Goal: Communication & Community: Answer question/provide support

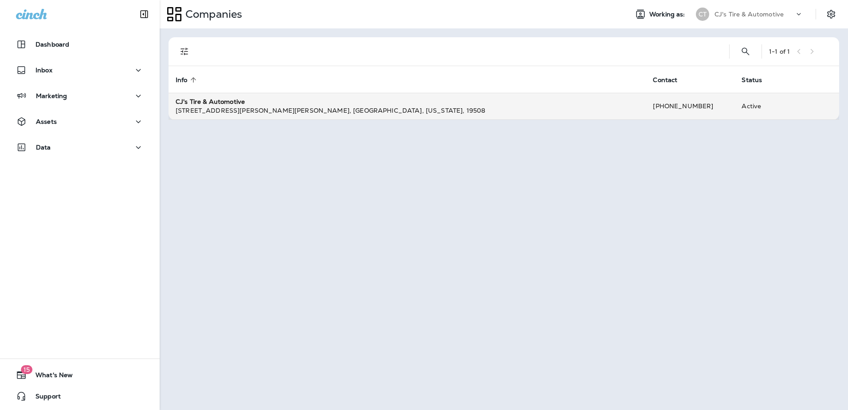
click at [247, 100] on div "CJ's Tire & Automotive" at bounding box center [407, 101] width 463 height 9
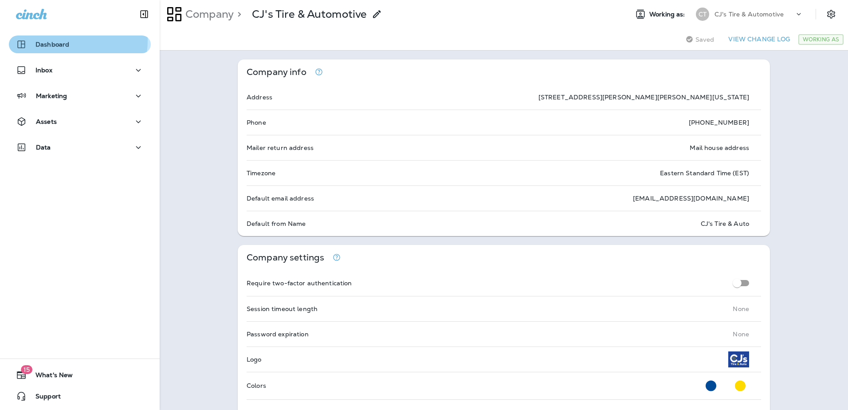
click at [50, 40] on div "Dashboard" at bounding box center [42, 44] width 53 height 11
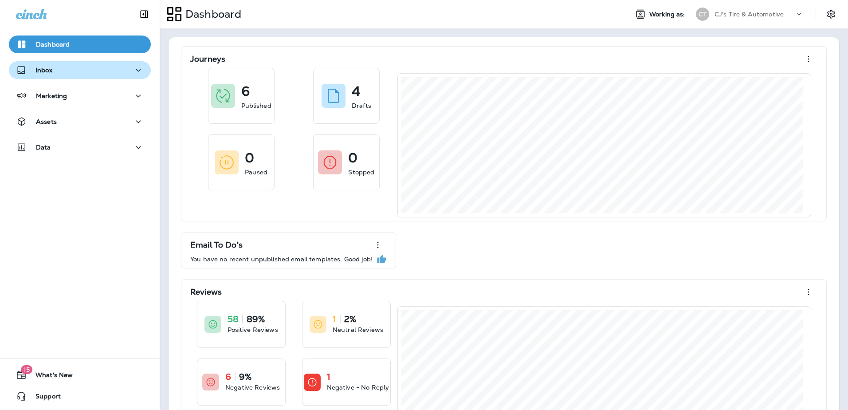
click at [42, 73] on p "Inbox" at bounding box center [43, 70] width 17 height 7
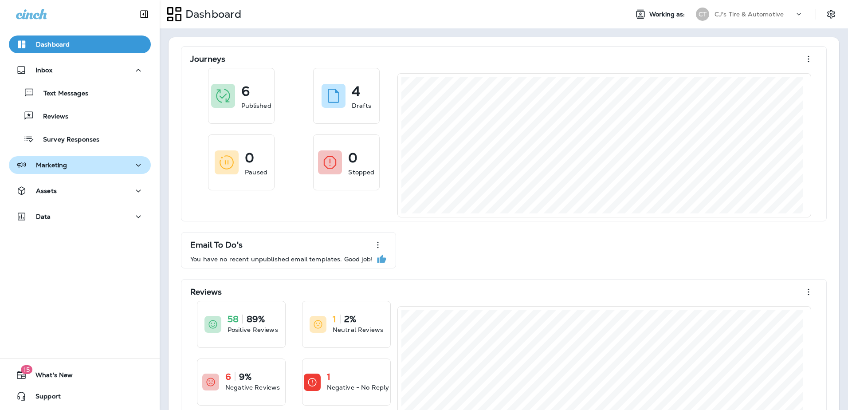
click at [57, 168] on p "Marketing" at bounding box center [51, 164] width 31 height 7
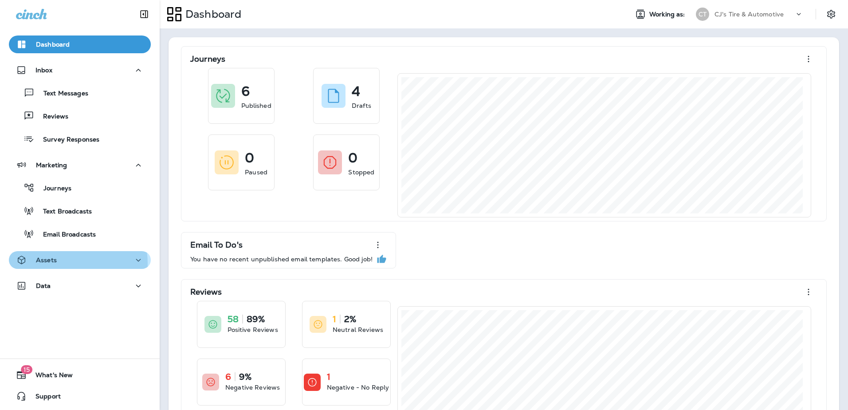
click at [58, 263] on div "Assets" at bounding box center [80, 259] width 128 height 11
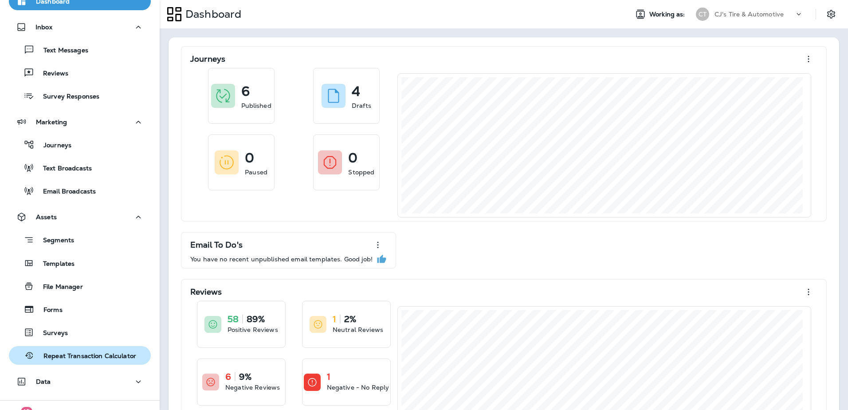
scroll to position [85, 0]
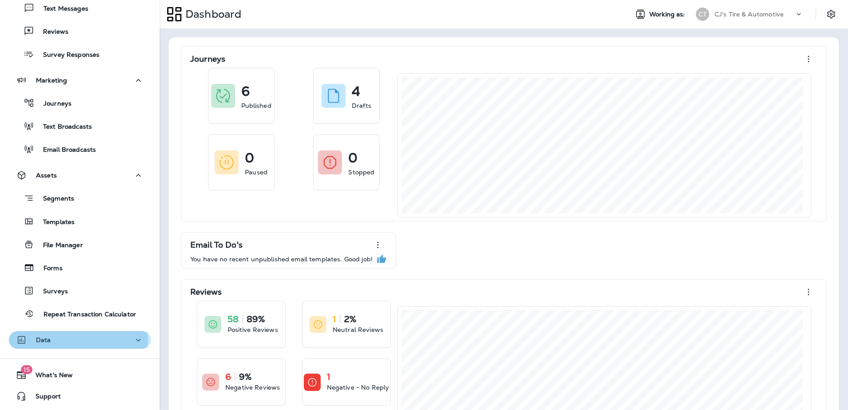
click at [71, 338] on div "Data" at bounding box center [80, 339] width 128 height 11
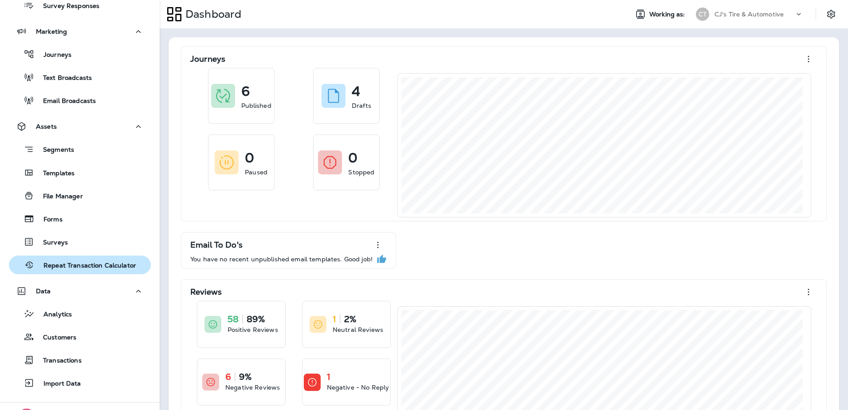
scroll to position [177, 0]
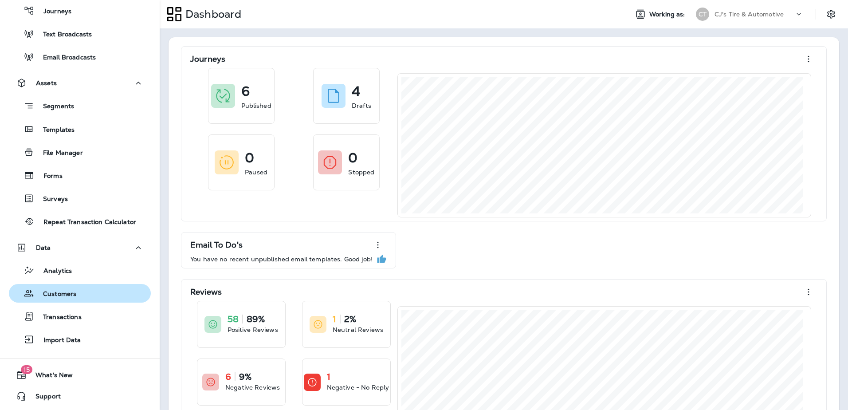
click at [62, 292] on p "Customers" at bounding box center [55, 294] width 42 height 8
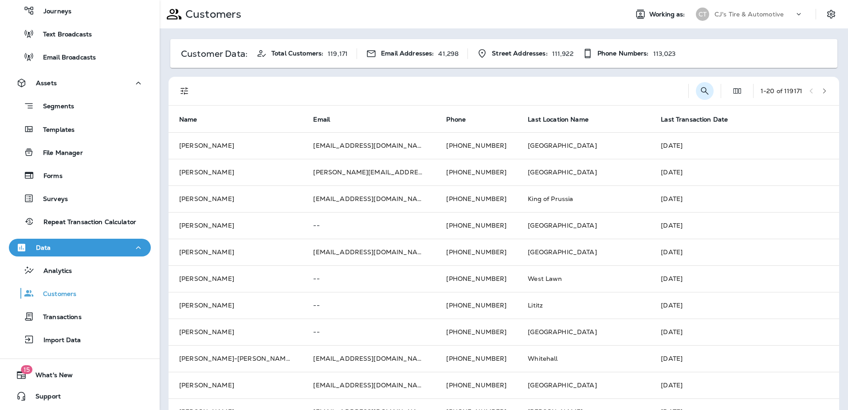
click at [701, 90] on icon "Search Customers" at bounding box center [705, 91] width 8 height 8
type input "*********"
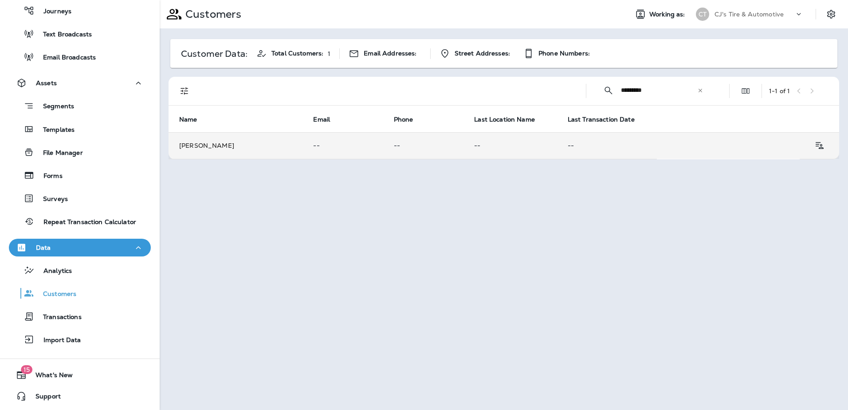
click at [242, 146] on td "[PERSON_NAME]" at bounding box center [235, 145] width 134 height 27
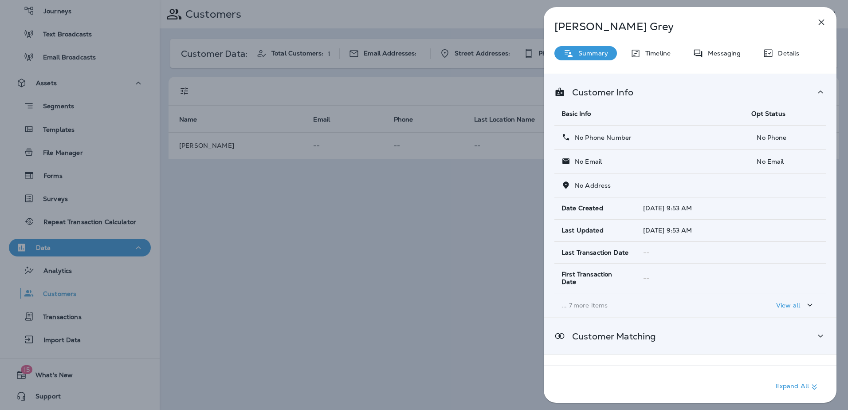
click at [659, 330] on div "Customer Matching" at bounding box center [689, 335] width 271 height 11
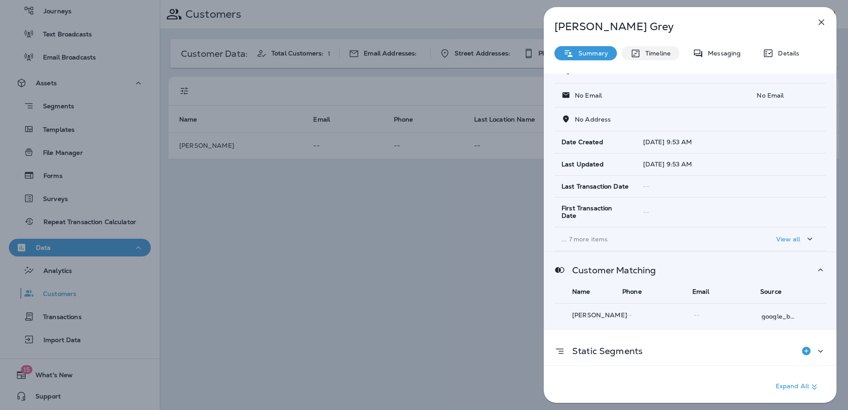
click at [666, 55] on p "Timeline" at bounding box center [656, 53] width 30 height 7
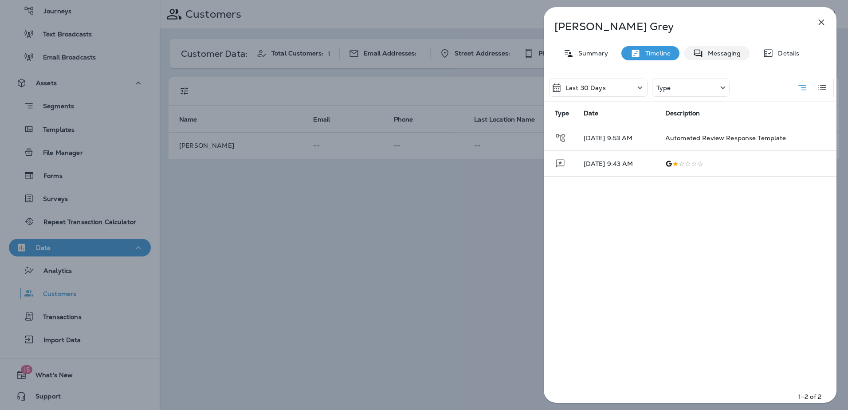
click at [720, 54] on p "Messaging" at bounding box center [721, 53] width 37 height 7
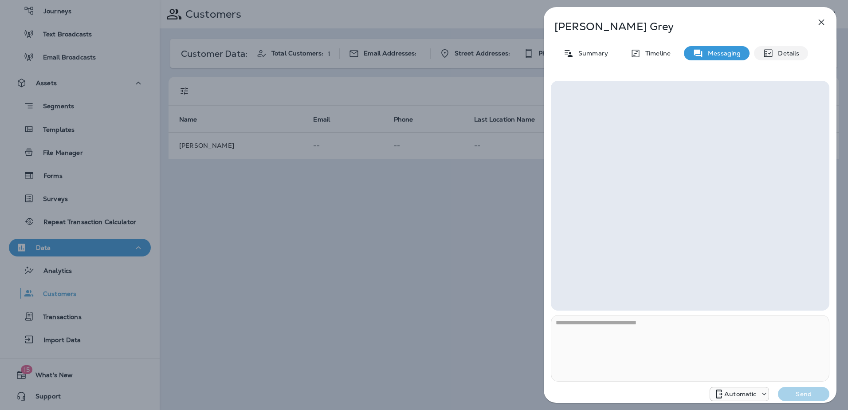
click at [786, 54] on p "Details" at bounding box center [786, 53] width 26 height 7
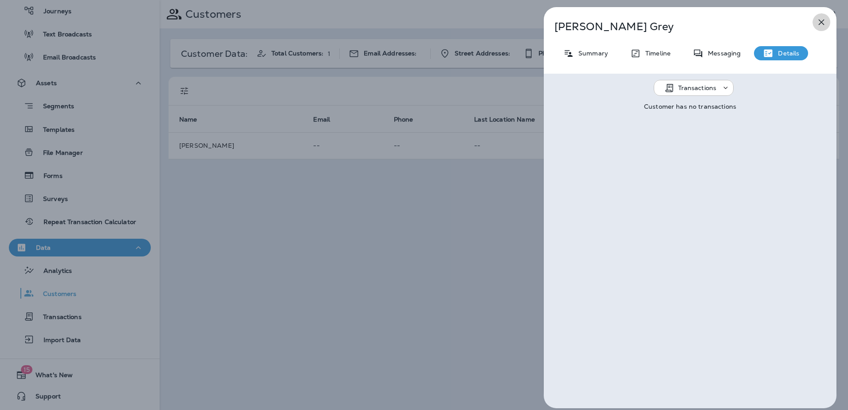
click at [826, 21] on icon "button" at bounding box center [821, 22] width 11 height 11
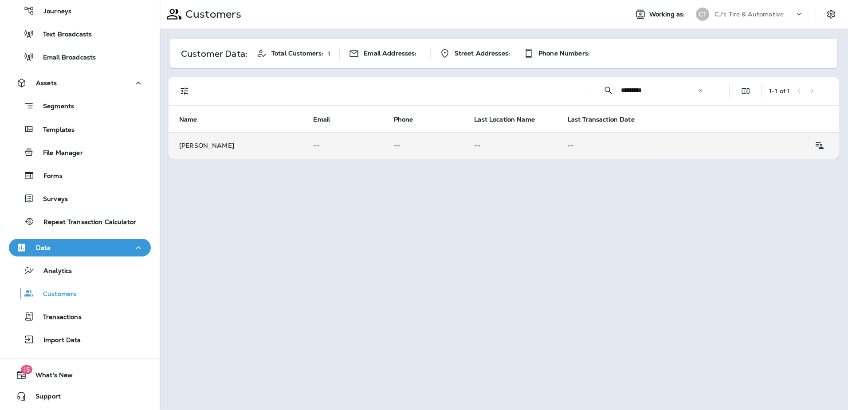
click at [217, 141] on td "[PERSON_NAME]" at bounding box center [235, 145] width 134 height 27
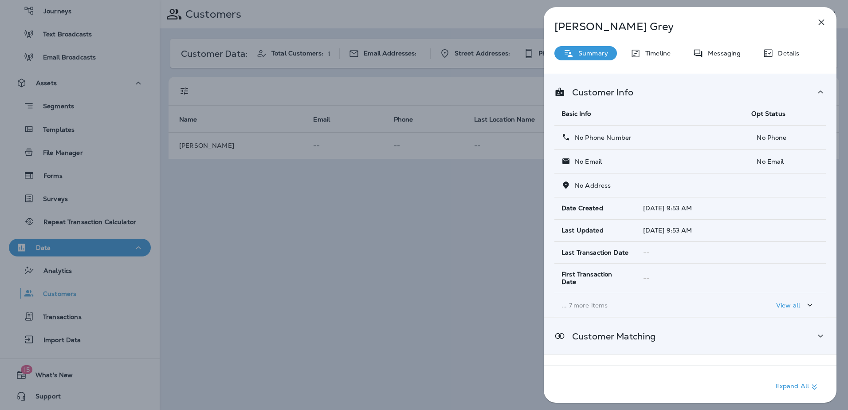
click at [619, 333] on p "Customer Matching" at bounding box center [610, 336] width 91 height 7
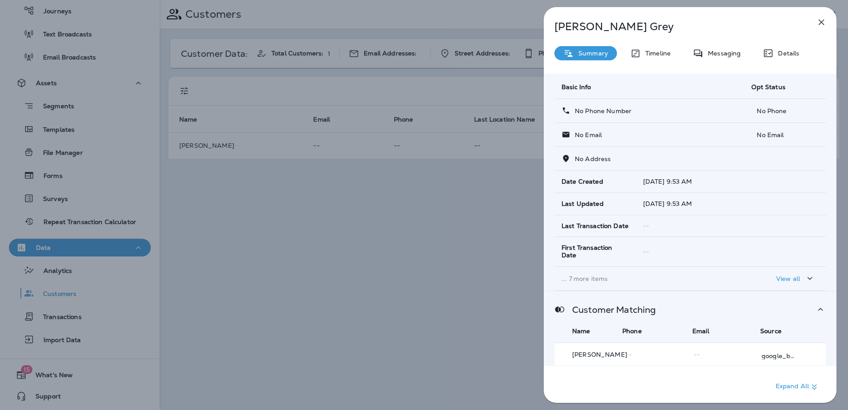
scroll to position [66, 0]
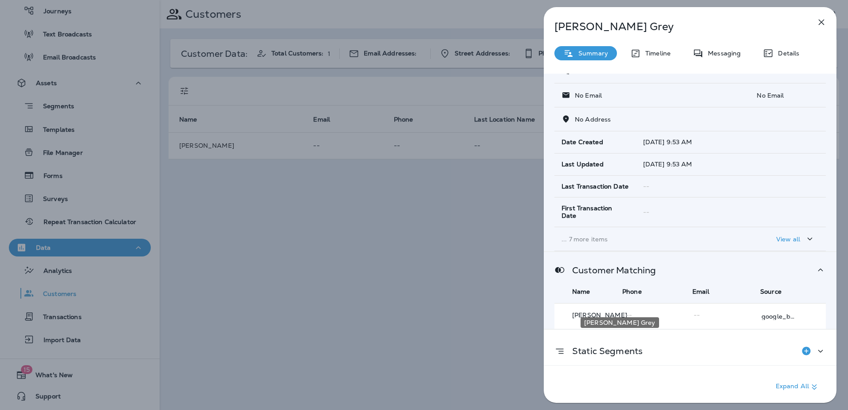
click at [613, 312] on div "[PERSON_NAME]" at bounding box center [619, 320] width 80 height 18
click at [776, 313] on p "google_business" at bounding box center [778, 316] width 35 height 7
click at [603, 311] on p "[PERSON_NAME]" at bounding box center [601, 314] width 58 height 7
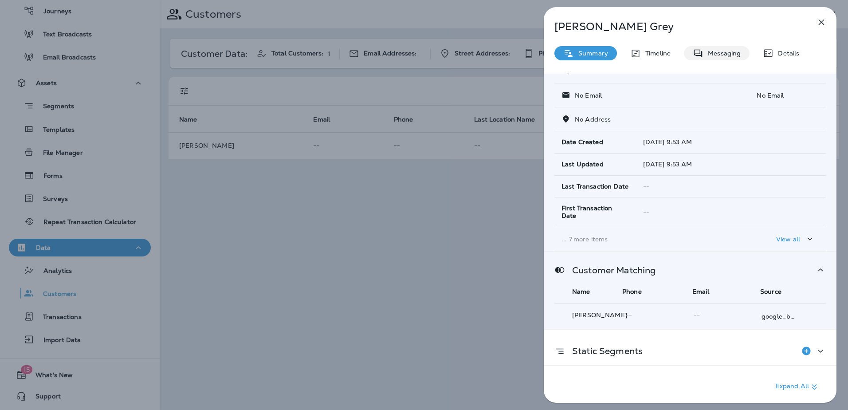
click at [722, 51] on p "Messaging" at bounding box center [721, 53] width 37 height 7
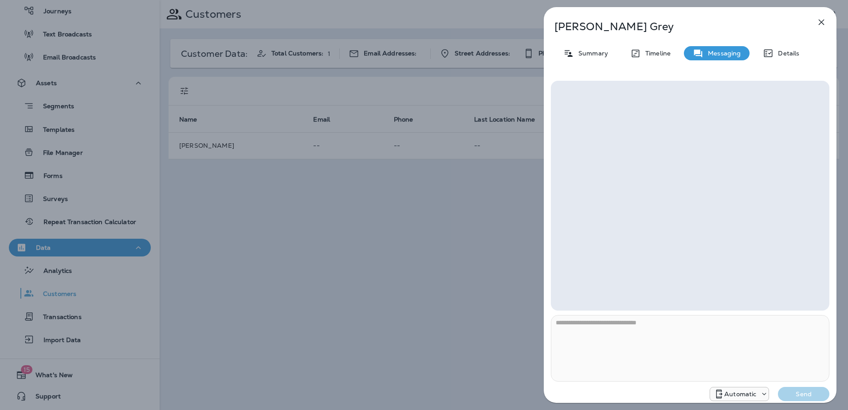
click at [822, 21] on icon "button" at bounding box center [821, 23] width 6 height 6
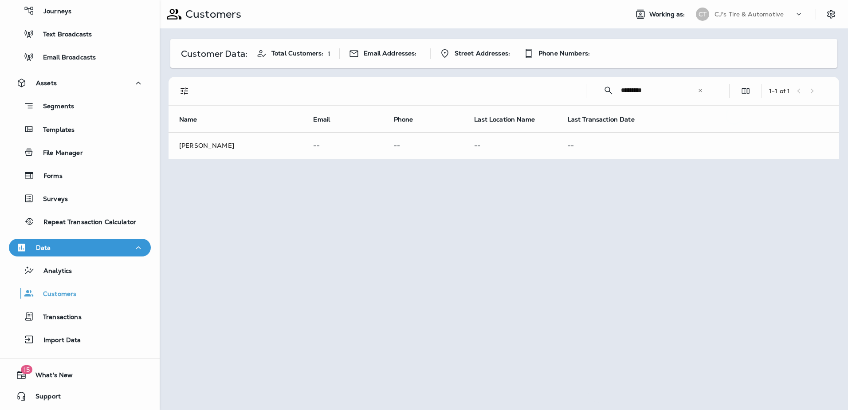
click at [198, 144] on div at bounding box center [424, 205] width 848 height 410
click at [200, 143] on td "[PERSON_NAME]" at bounding box center [235, 145] width 134 height 27
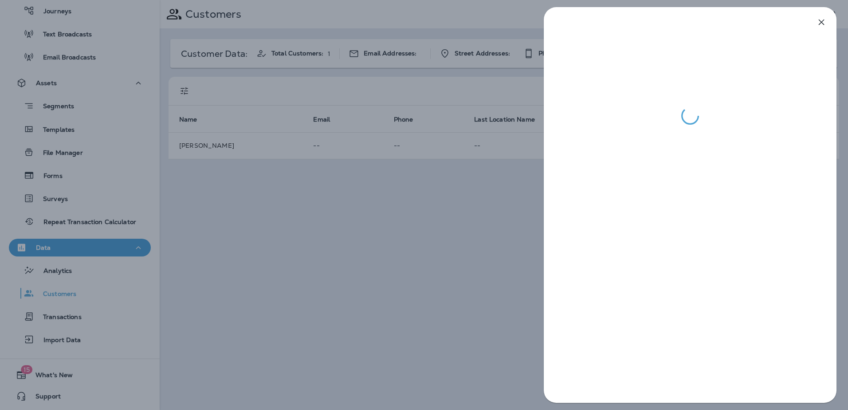
click at [262, 224] on div at bounding box center [424, 205] width 848 height 410
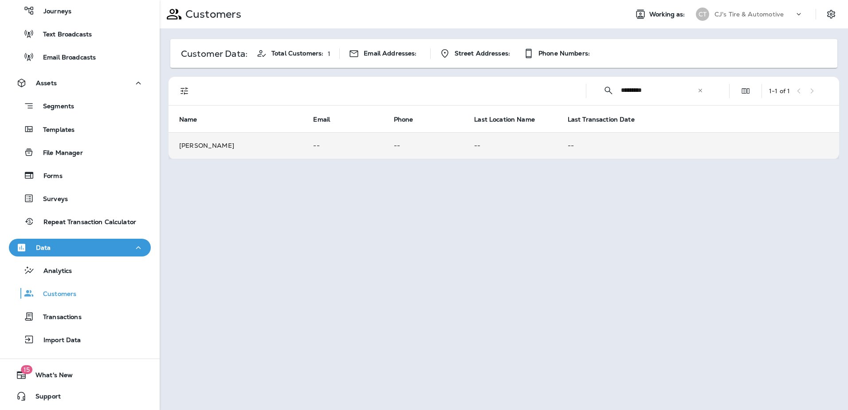
click at [372, 144] on td "--" at bounding box center [342, 145] width 80 height 27
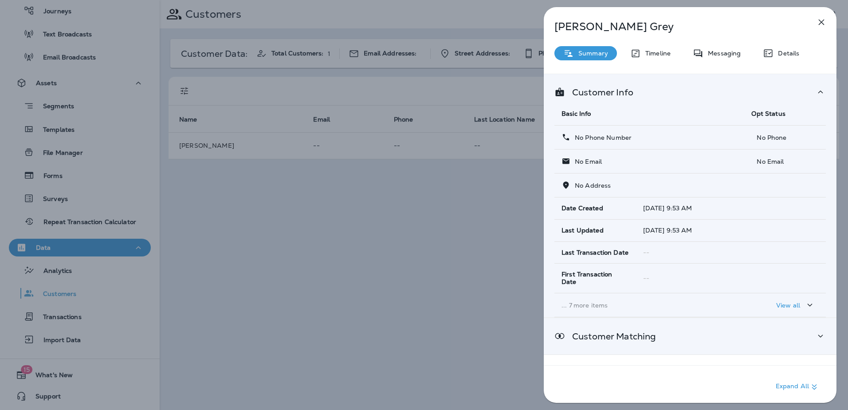
click at [629, 333] on p "Customer Matching" at bounding box center [610, 336] width 91 height 7
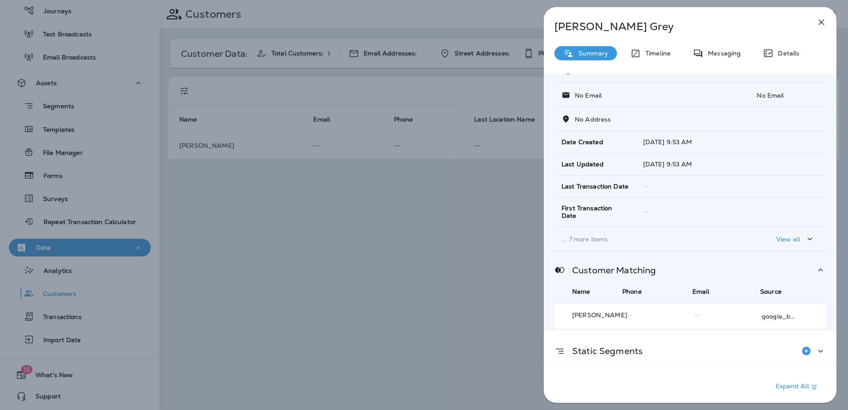
click at [627, 311] on span "--" at bounding box center [629, 315] width 6 height 8
click at [779, 304] on td "google_business" at bounding box center [792, 316] width 68 height 26
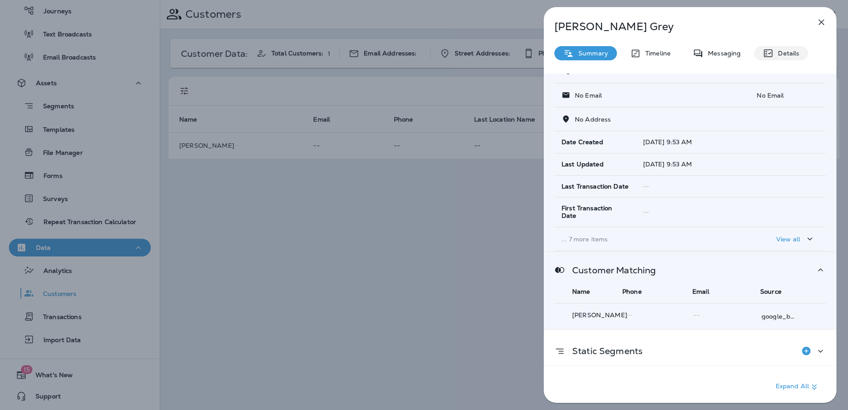
click at [781, 54] on p "Details" at bounding box center [786, 53] width 26 height 7
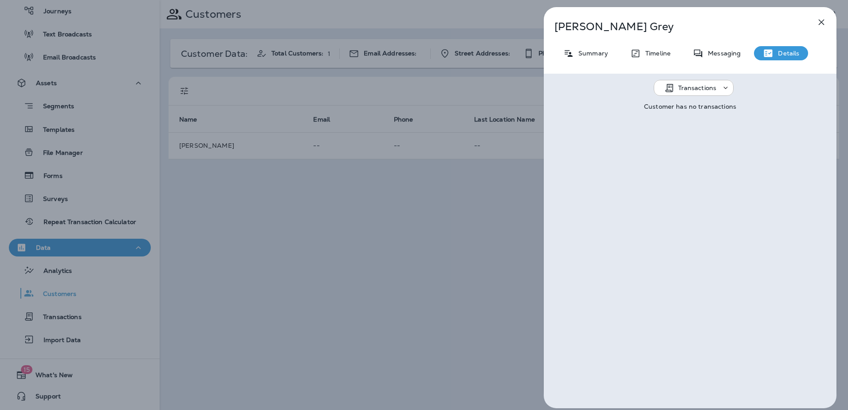
click at [724, 40] on div "[PERSON_NAME] Summary Timeline Messaging Details Transactions Customer has no t…" at bounding box center [690, 207] width 293 height 401
click at [724, 48] on div "Messaging" at bounding box center [717, 53] width 66 height 14
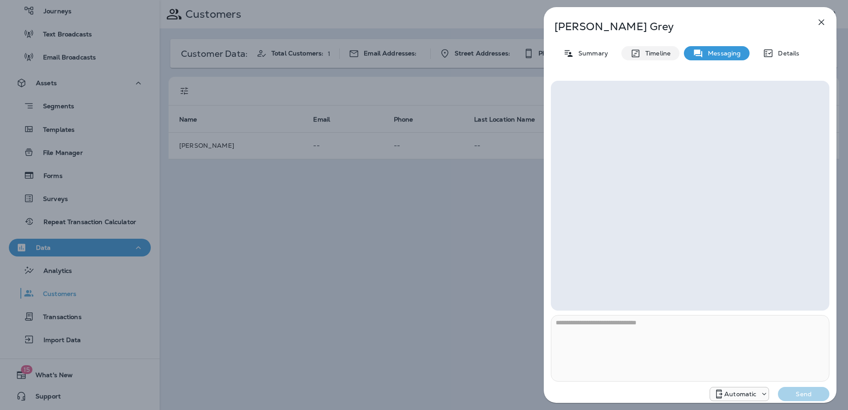
click at [659, 54] on p "Timeline" at bounding box center [656, 53] width 30 height 7
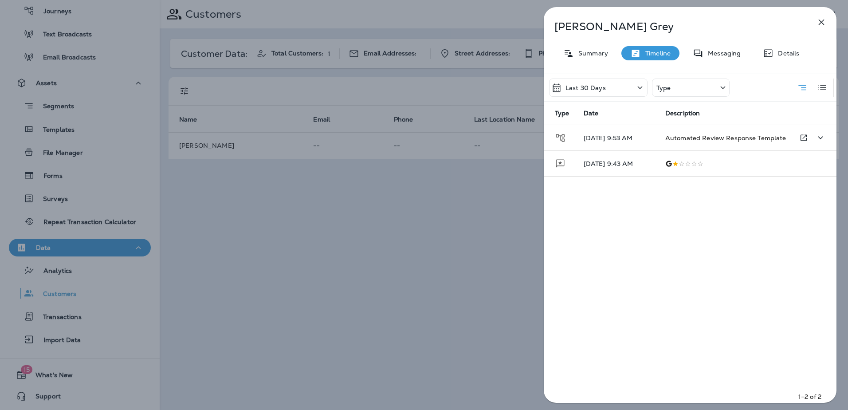
click at [687, 138] on span "Automated Review Response Template" at bounding box center [725, 138] width 121 height 8
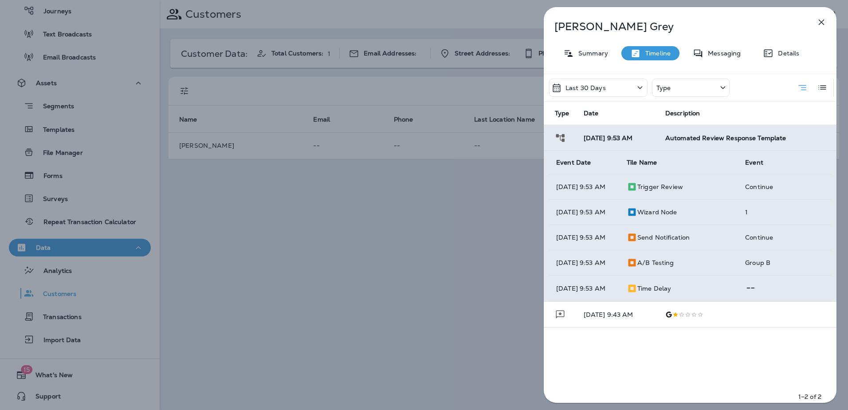
click at [670, 190] on p "trigger review" at bounding box center [660, 186] width 46 height 7
click at [763, 184] on p "Continue" at bounding box center [784, 186] width 79 height 7
click at [208, 180] on div "[PERSON_NAME] Summary Timeline Messaging Details Last 30 Days Type Type Date De…" at bounding box center [424, 205] width 848 height 410
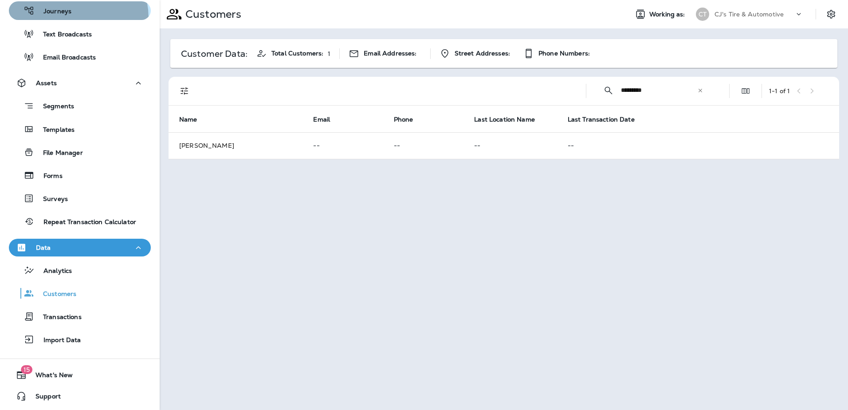
click at [69, 17] on button "Journeys" at bounding box center [80, 10] width 142 height 19
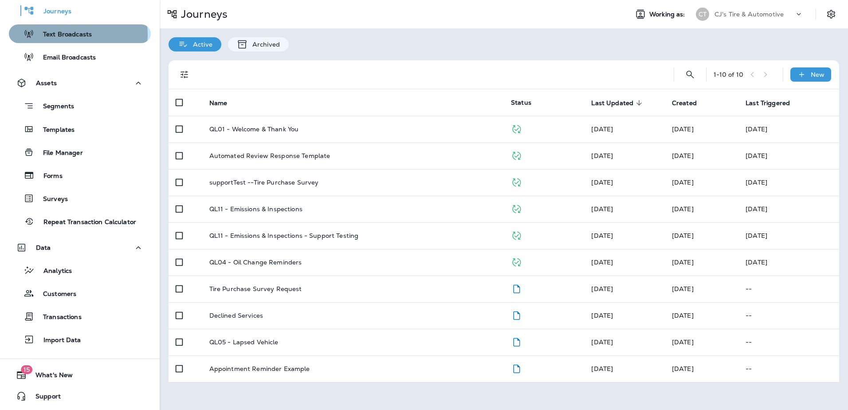
click at [69, 34] on p "Text Broadcasts" at bounding box center [63, 35] width 58 height 8
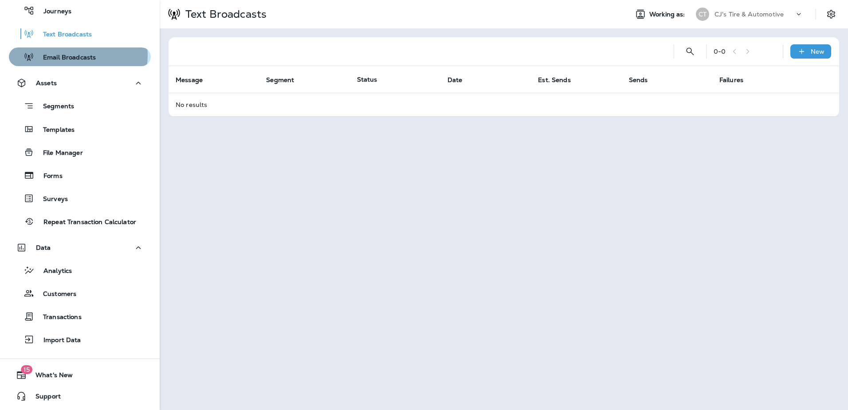
click at [73, 55] on p "Email Broadcasts" at bounding box center [65, 58] width 62 height 8
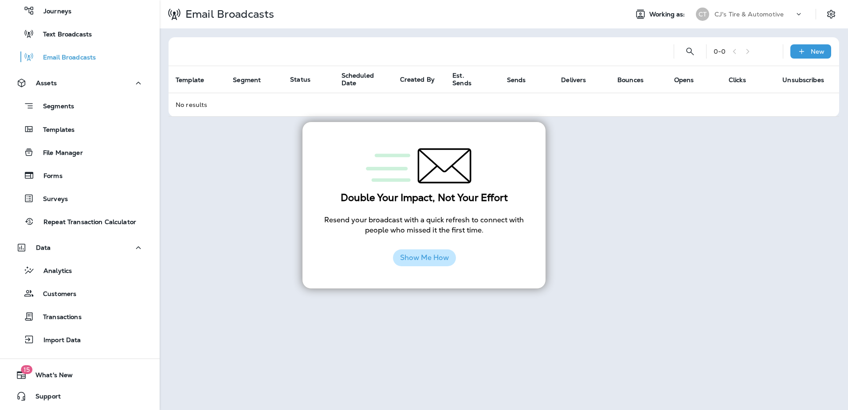
click at [429, 258] on button "Show Me How" at bounding box center [424, 257] width 63 height 17
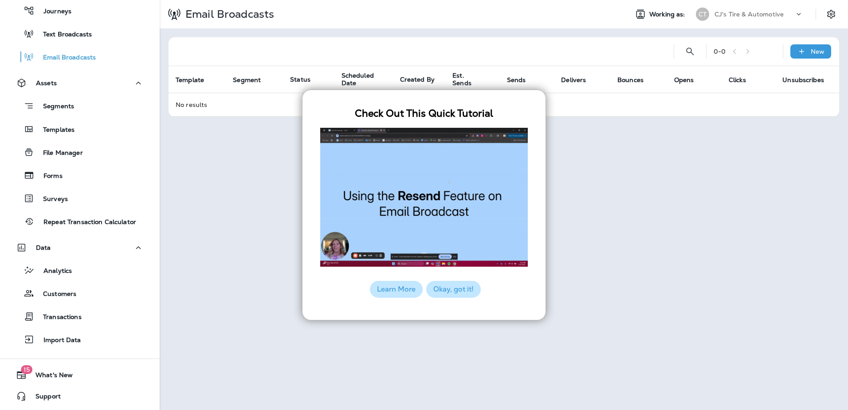
click at [450, 289] on button "Okay, got it!" at bounding box center [453, 289] width 55 height 17
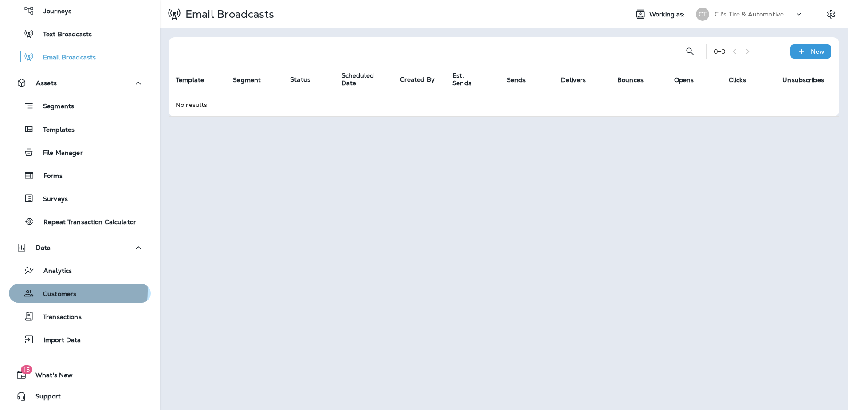
click at [48, 290] on p "Customers" at bounding box center [55, 294] width 42 height 8
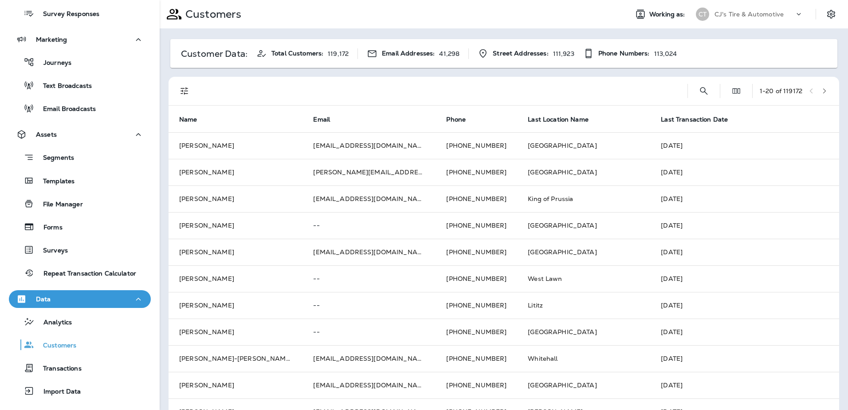
scroll to position [44, 0]
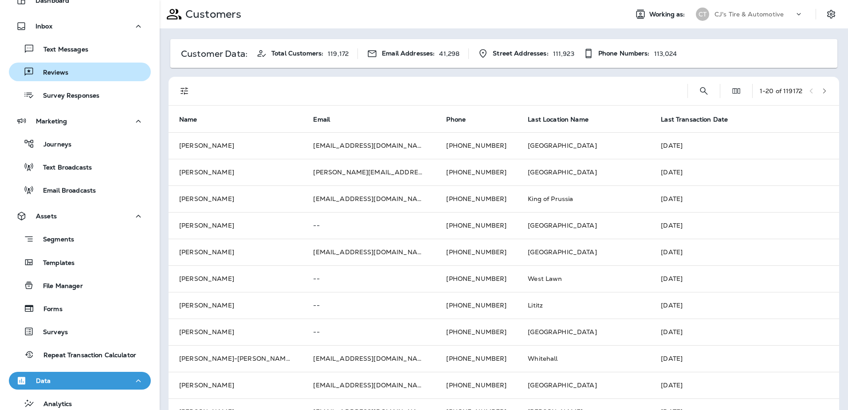
click at [71, 71] on div "Reviews" at bounding box center [79, 71] width 135 height 13
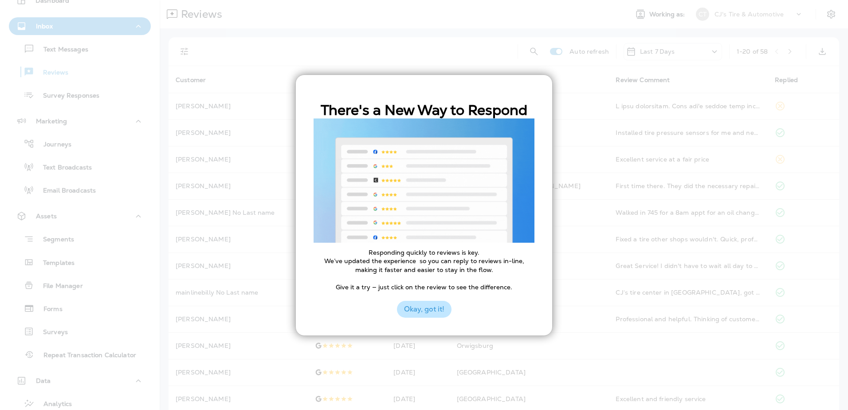
click at [426, 309] on button "Okay, got it!" at bounding box center [424, 309] width 55 height 17
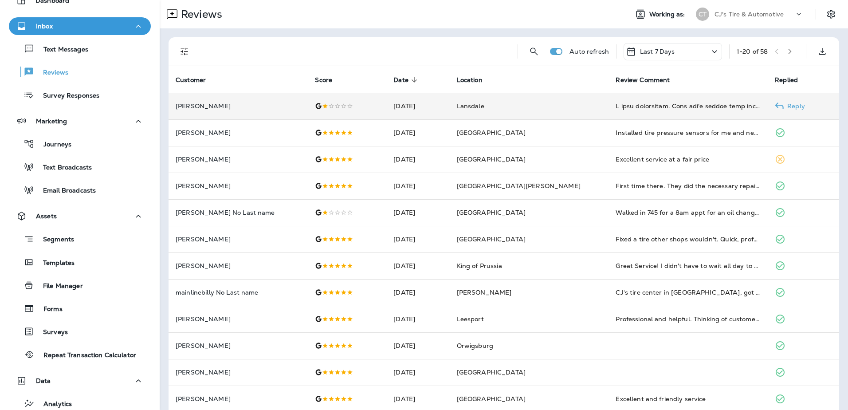
click at [783, 105] on p "Reply" at bounding box center [793, 105] width 21 height 7
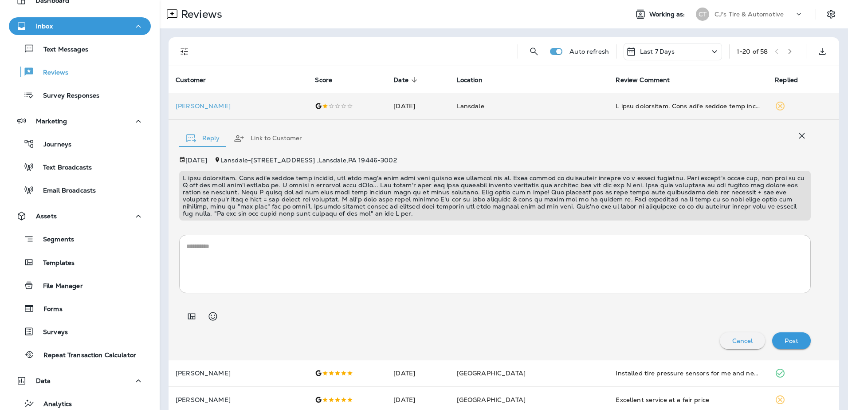
click at [317, 261] on textarea at bounding box center [494, 264] width 617 height 44
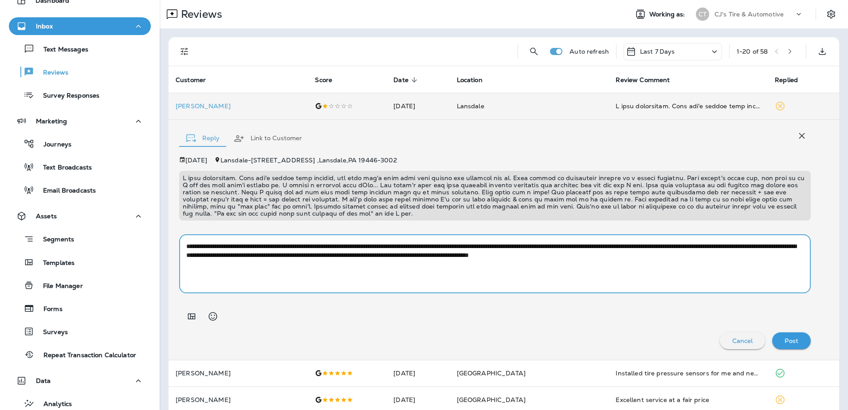
type textarea "**********"
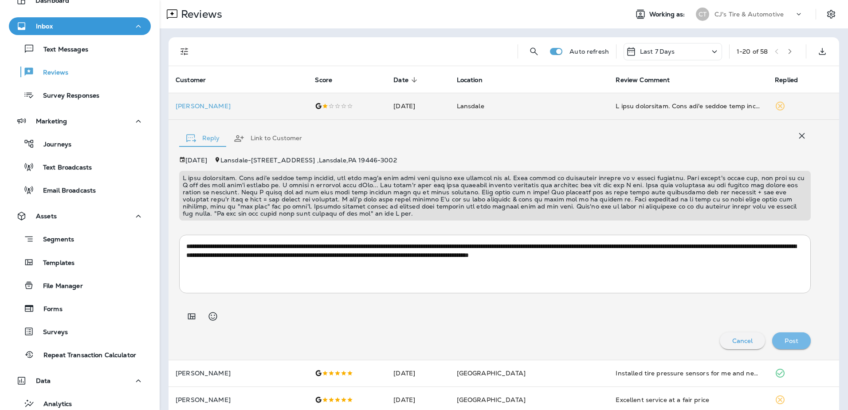
click at [788, 337] on p "Post" at bounding box center [791, 340] width 14 height 7
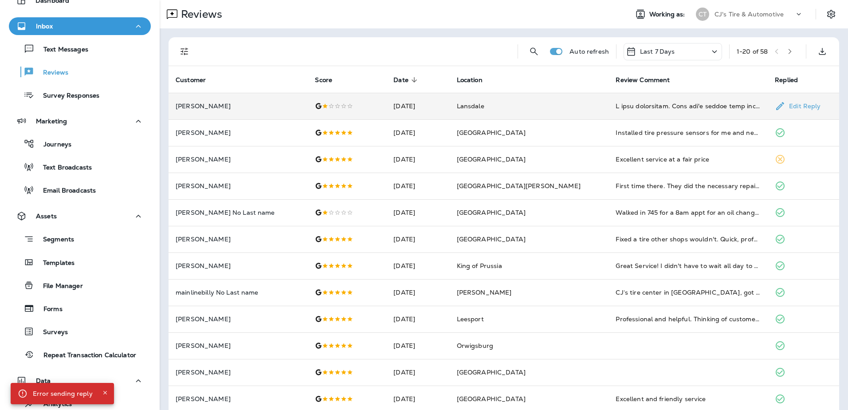
click at [785, 105] on p "Edit Reply" at bounding box center [802, 105] width 35 height 7
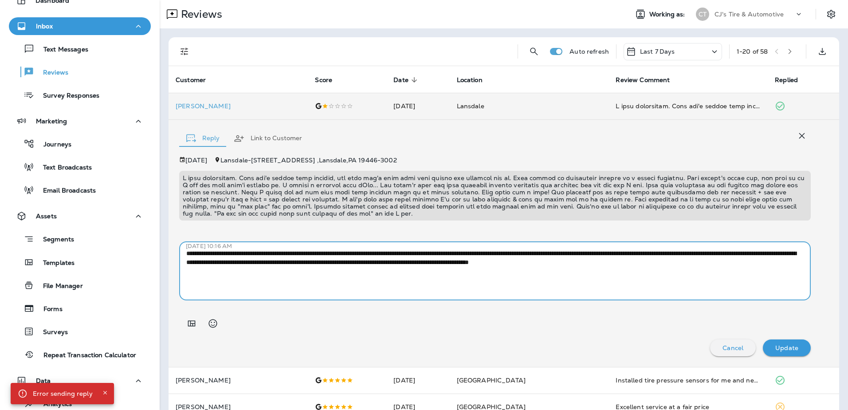
drag, startPoint x: 783, startPoint y: 263, endPoint x: 171, endPoint y: 249, distance: 612.0
click at [171, 249] on div "**********" at bounding box center [503, 243] width 670 height 247
click at [447, 275] on textarea "**********" at bounding box center [491, 271] width 611 height 44
click at [548, 262] on textarea "**********" at bounding box center [491, 271] width 611 height 44
type textarea "**********"
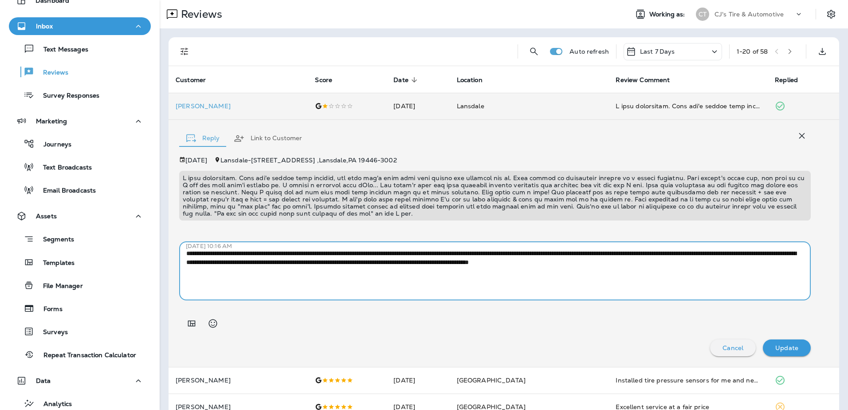
click at [775, 345] on p "Update" at bounding box center [786, 347] width 23 height 7
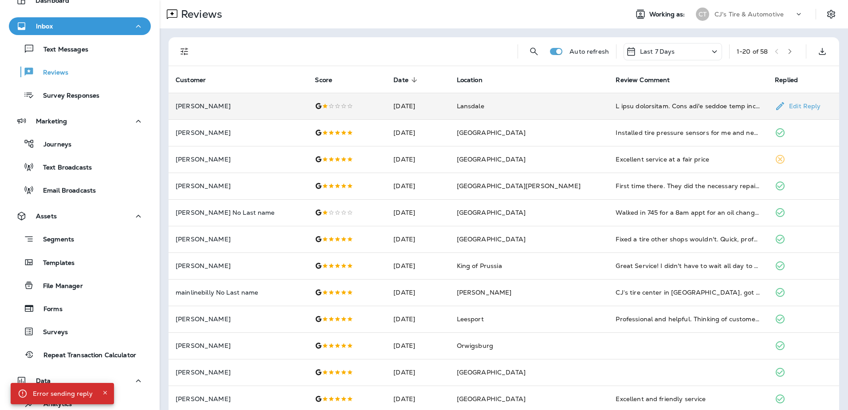
click at [785, 105] on p "Edit Reply" at bounding box center [802, 105] width 35 height 7
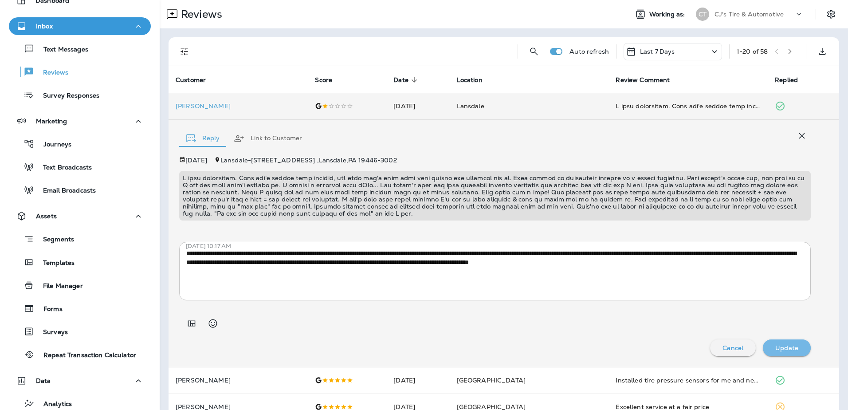
click at [775, 345] on p "Update" at bounding box center [786, 347] width 23 height 7
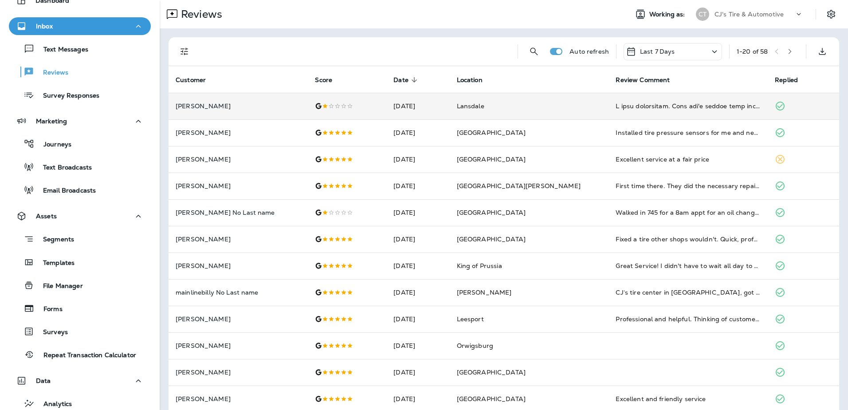
click at [787, 51] on icon "button" at bounding box center [790, 51] width 6 height 6
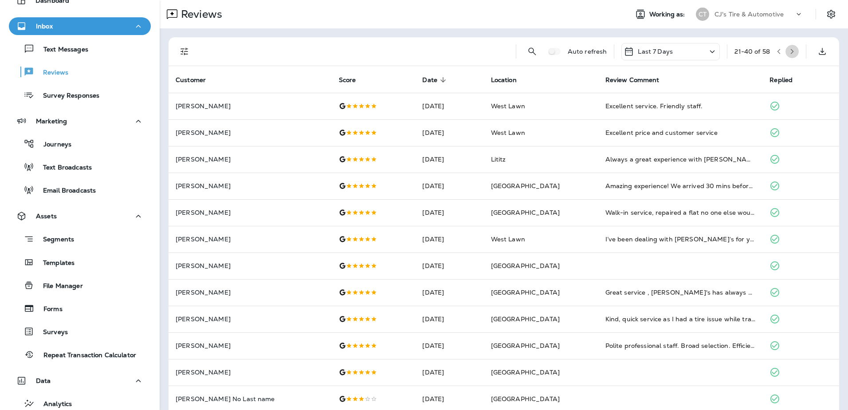
click at [789, 52] on icon "button" at bounding box center [792, 51] width 6 height 6
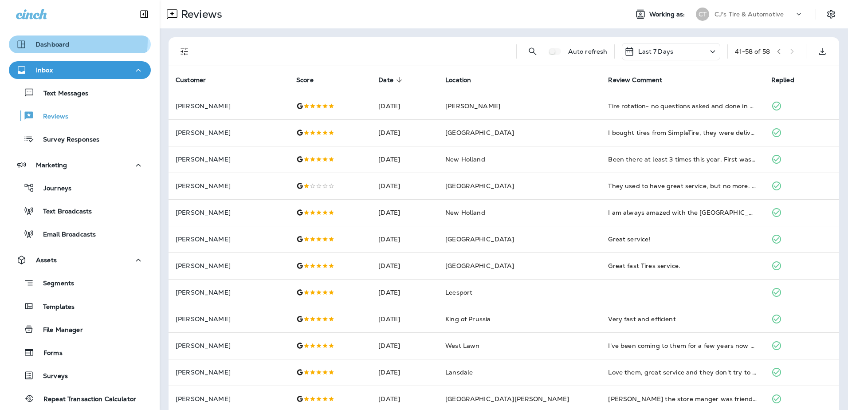
click at [67, 41] on p "Dashboard" at bounding box center [52, 44] width 34 height 7
